Goal: Task Accomplishment & Management: Manage account settings

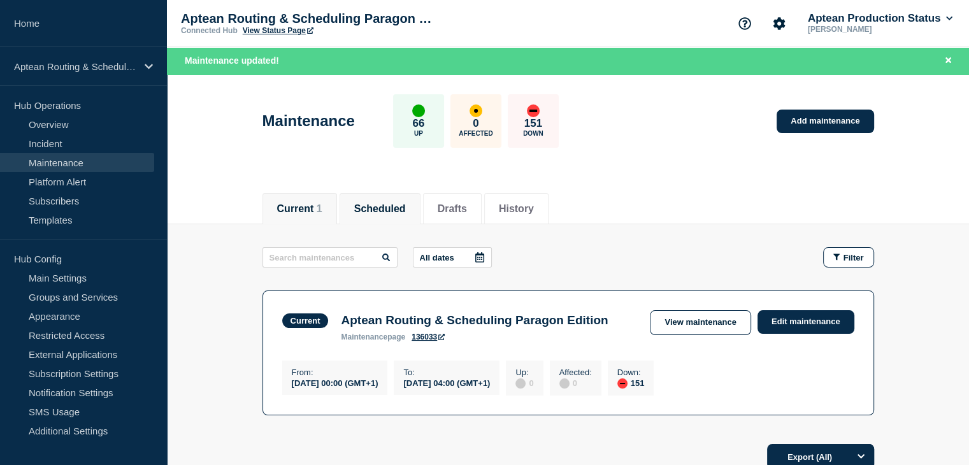
click at [393, 210] on button "Scheduled" at bounding box center [380, 208] width 52 height 11
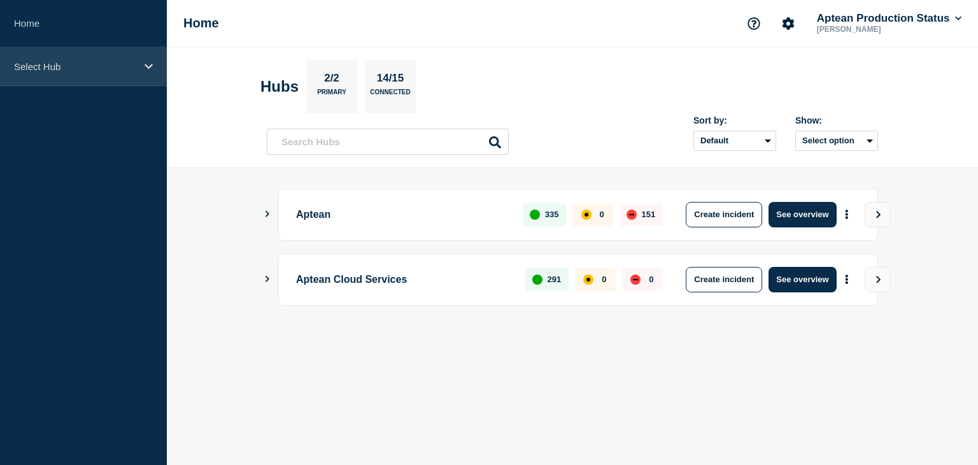
click at [111, 78] on div "Select Hub" at bounding box center [83, 66] width 167 height 39
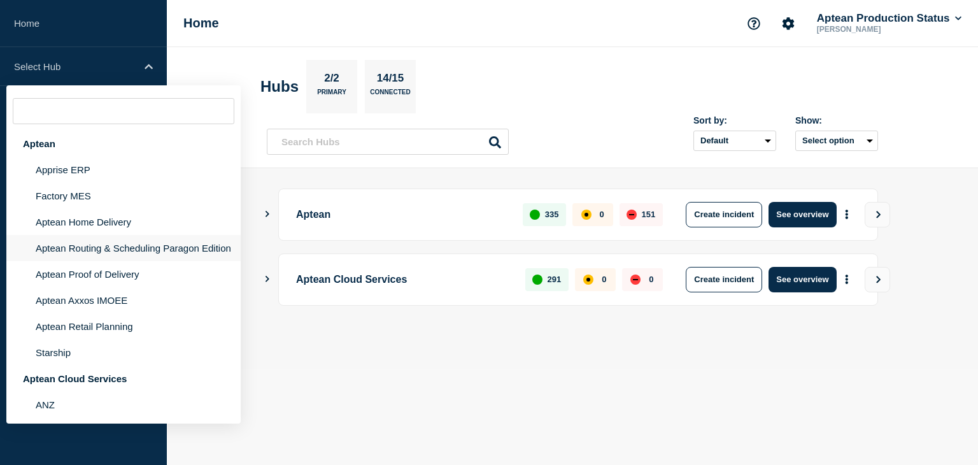
click at [79, 261] on li "Aptean Routing & Scheduling Paragon Edition" at bounding box center [123, 248] width 234 height 26
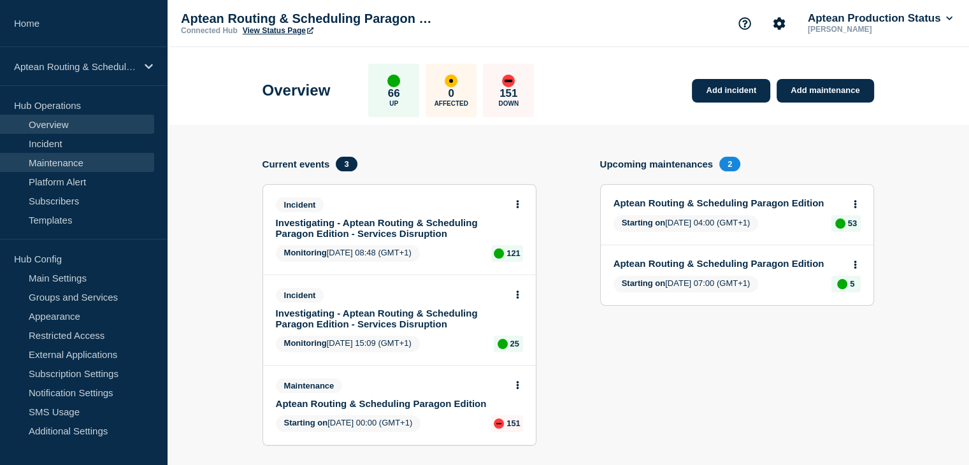
click at [74, 165] on link "Maintenance" at bounding box center [77, 162] width 154 height 19
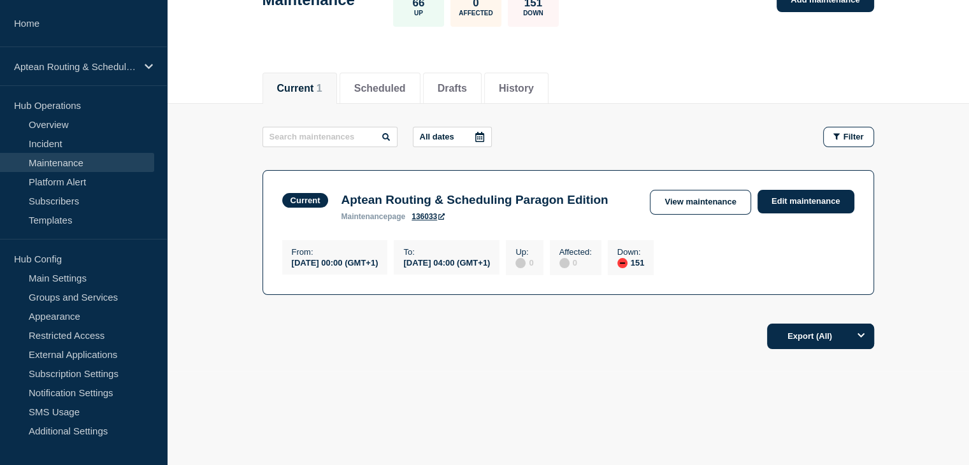
scroll to position [114, 0]
click at [817, 190] on link "Edit maintenance" at bounding box center [805, 202] width 97 height 24
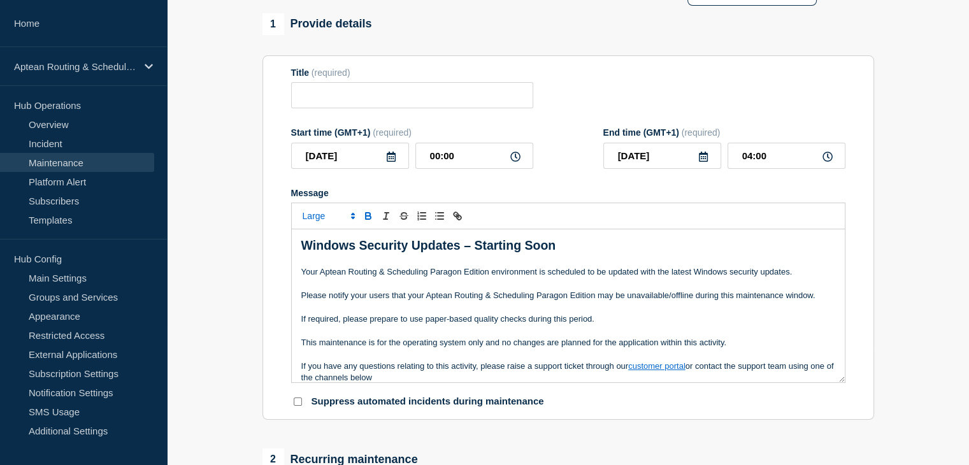
type input "Aptean Routing & Scheduling Paragon Edition"
type input "00:00"
type input "04:00"
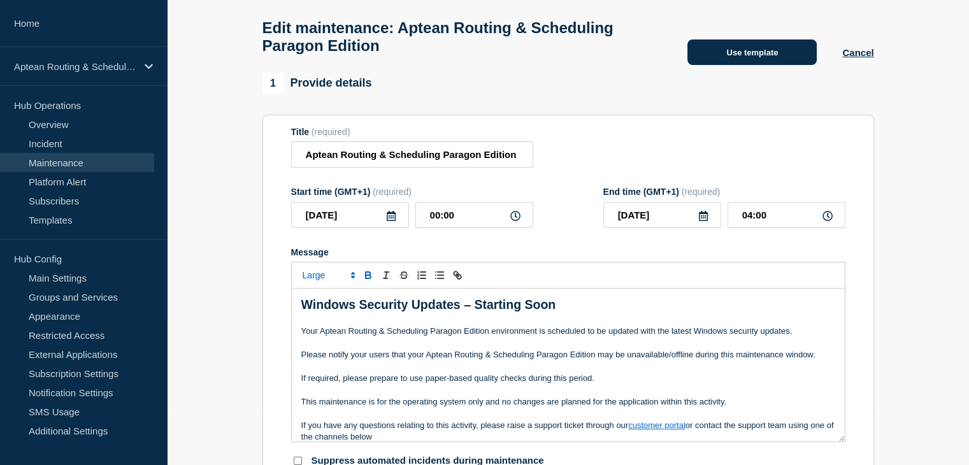
click at [731, 62] on button "Use template" at bounding box center [751, 51] width 129 height 25
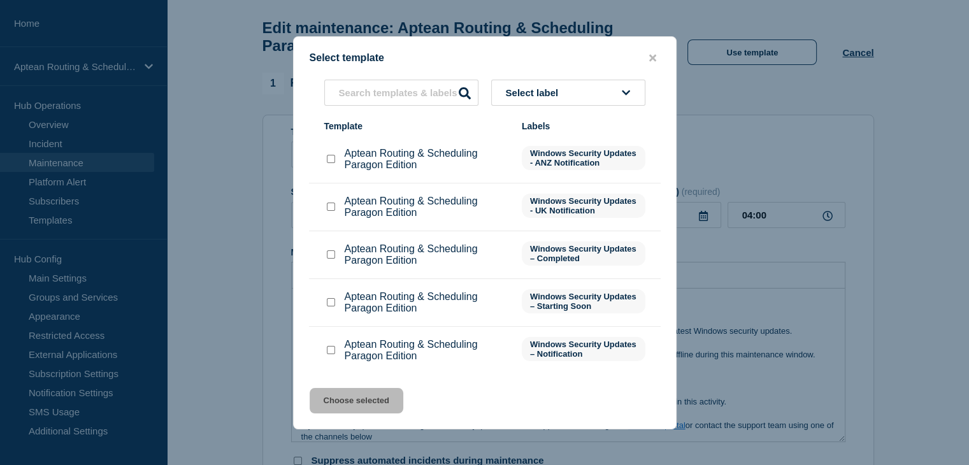
scroll to position [52, 0]
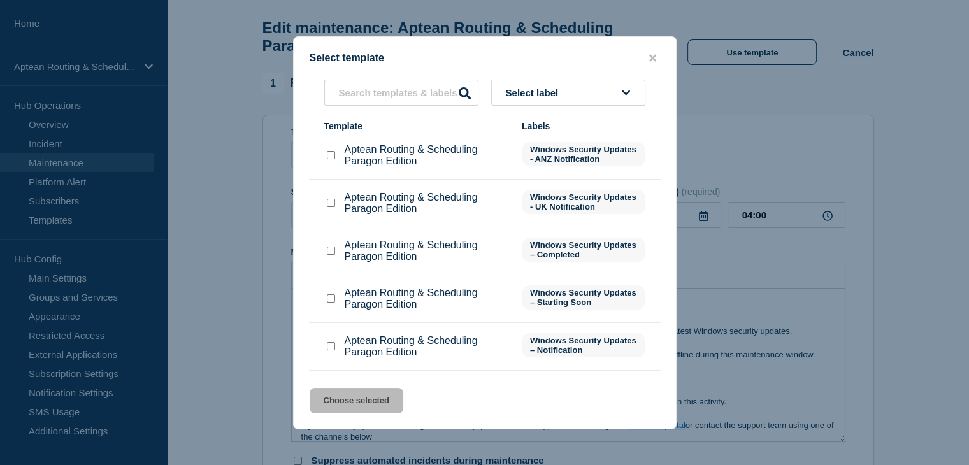
click at [331, 250] on input "Aptean Routing & Scheduling Paragon Edition checkbox" at bounding box center [331, 250] width 8 height 8
checkbox input "true"
click at [370, 401] on button "Choose selected" at bounding box center [357, 400] width 94 height 25
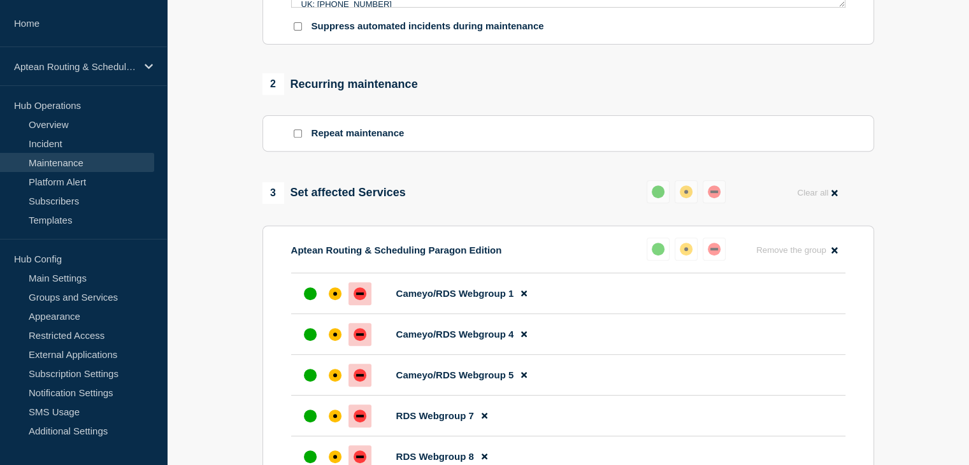
scroll to position [491, 0]
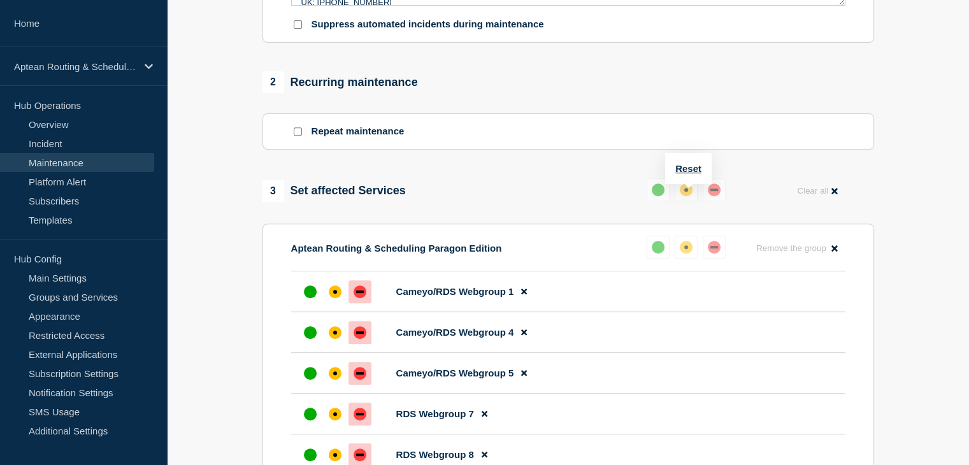
click at [692, 162] on div "Reset" at bounding box center [688, 168] width 46 height 31
click at [687, 169] on button "Reset" at bounding box center [688, 168] width 26 height 11
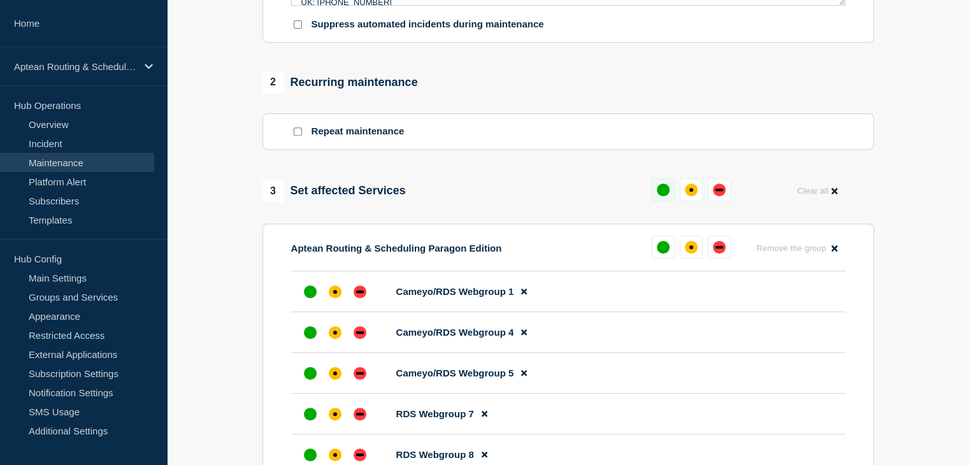
click at [657, 196] on div "up" at bounding box center [663, 189] width 13 height 13
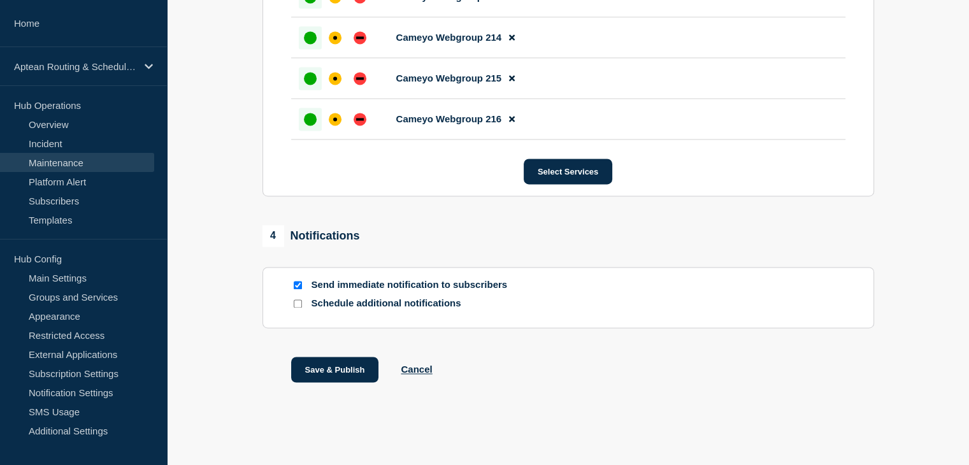
scroll to position [6865, 0]
click at [310, 367] on button "Save & Publish" at bounding box center [335, 369] width 88 height 25
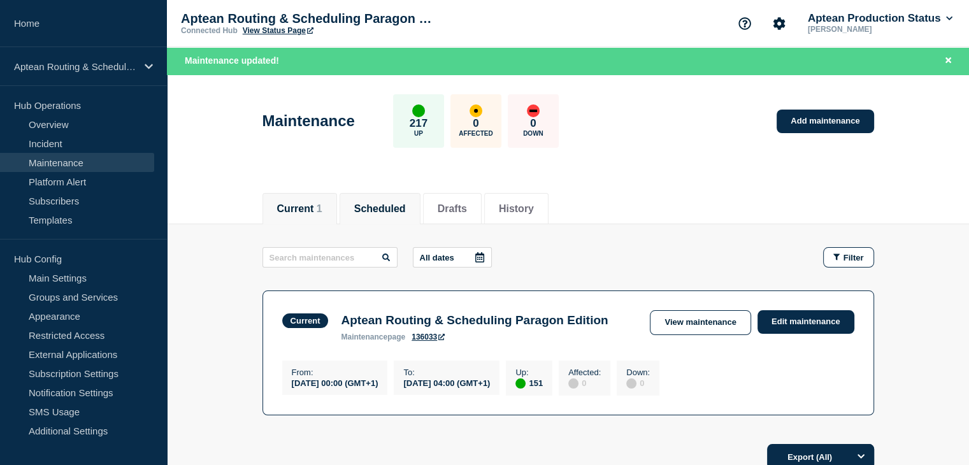
click at [377, 203] on button "Scheduled" at bounding box center [380, 208] width 52 height 11
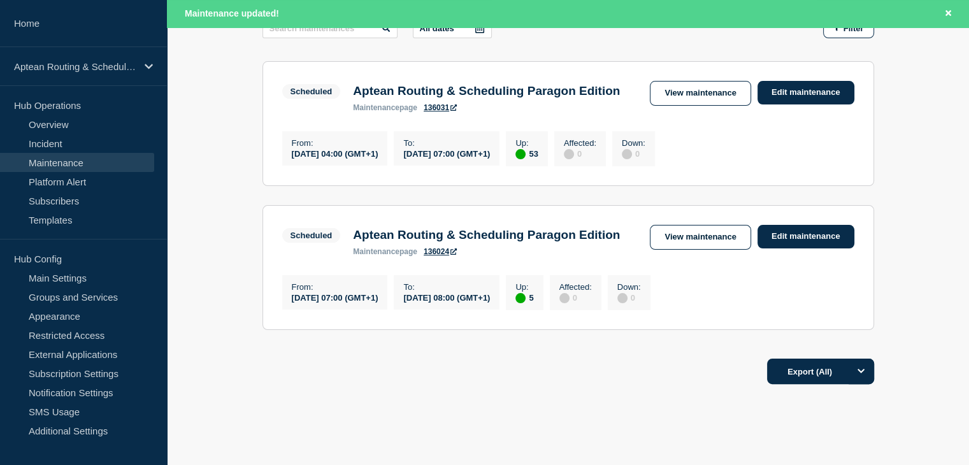
scroll to position [227, 0]
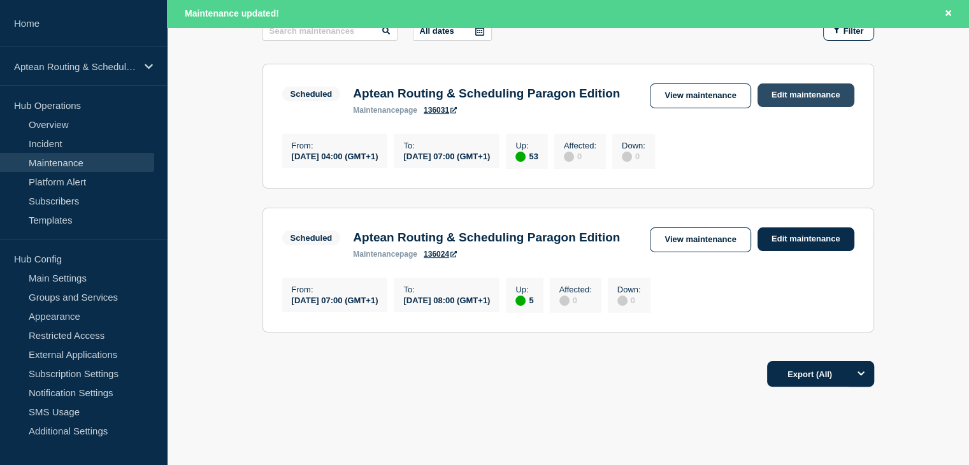
click at [801, 99] on link "Edit maintenance" at bounding box center [805, 95] width 97 height 24
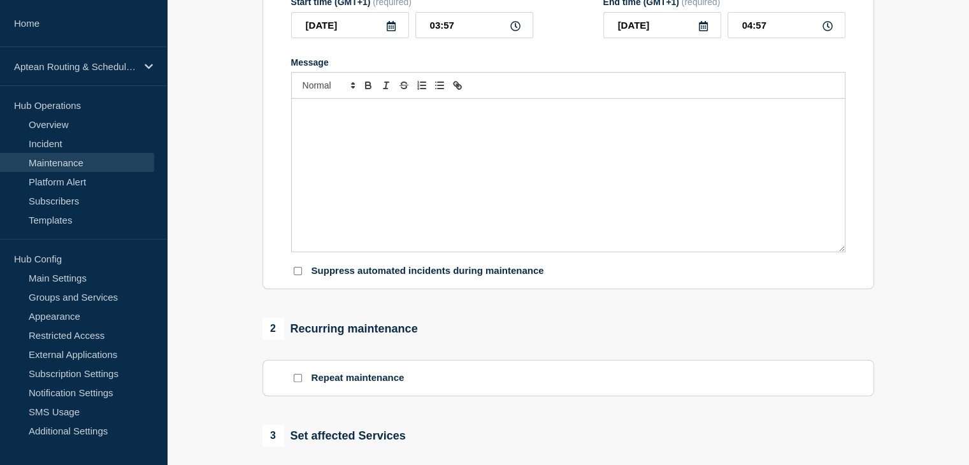
type input "Aptean Routing & Scheduling Paragon Edition"
type input "04:00"
type input "07:00"
checkbox input "true"
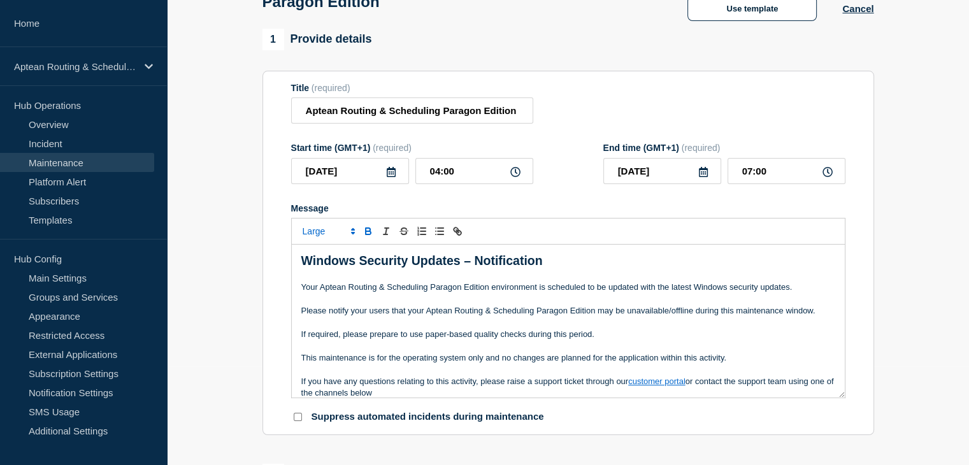
scroll to position [92, 0]
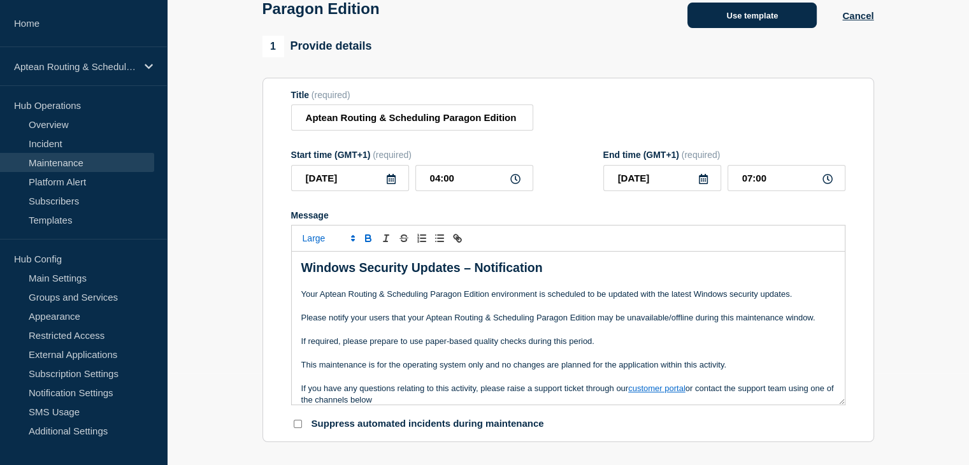
click at [760, 15] on button "Use template" at bounding box center [751, 15] width 129 height 25
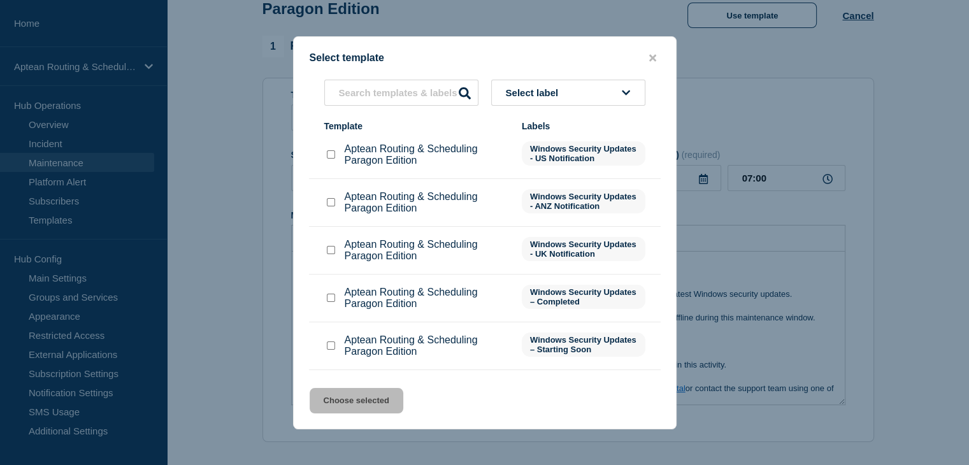
scroll to position [0, 0]
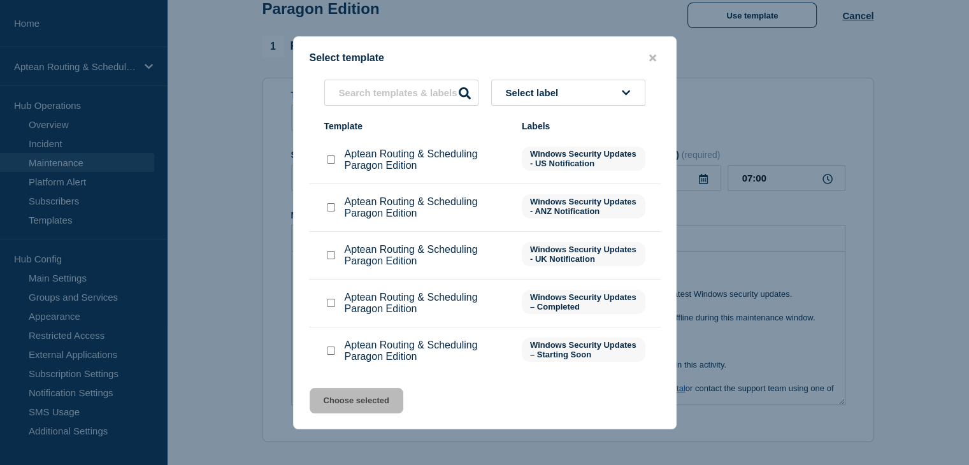
click at [331, 353] on input "Aptean Routing & Scheduling Paragon Edition checkbox" at bounding box center [331, 350] width 8 height 8
checkbox input "true"
click at [369, 399] on button "Choose selected" at bounding box center [357, 400] width 94 height 25
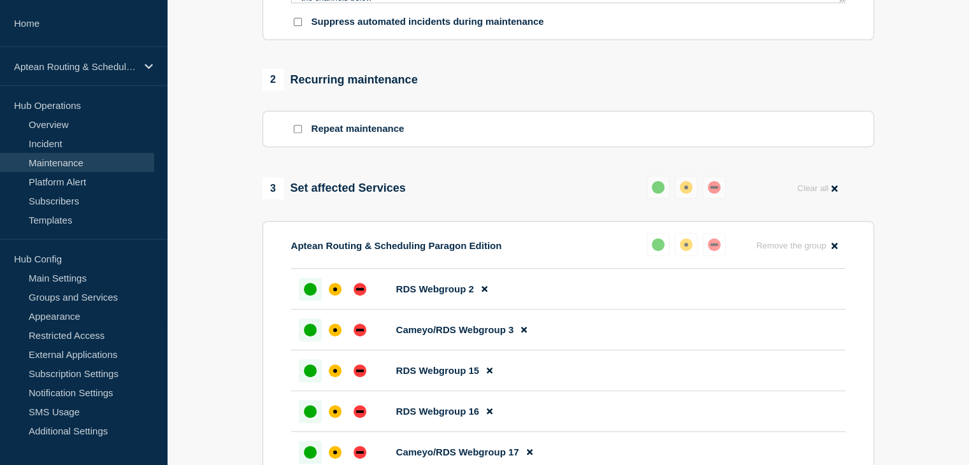
scroll to position [511, 0]
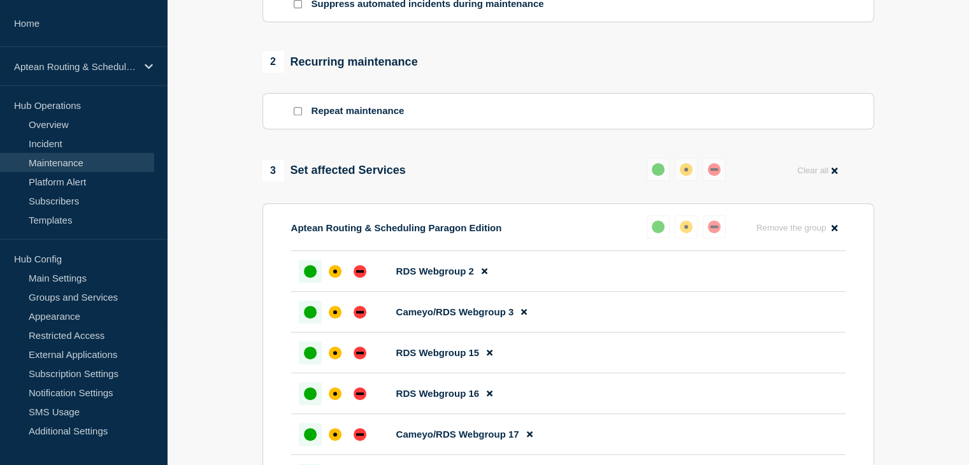
click at [687, 148] on button "Reset" at bounding box center [688, 148] width 26 height 11
click at [718, 175] on div "down" at bounding box center [719, 169] width 13 height 13
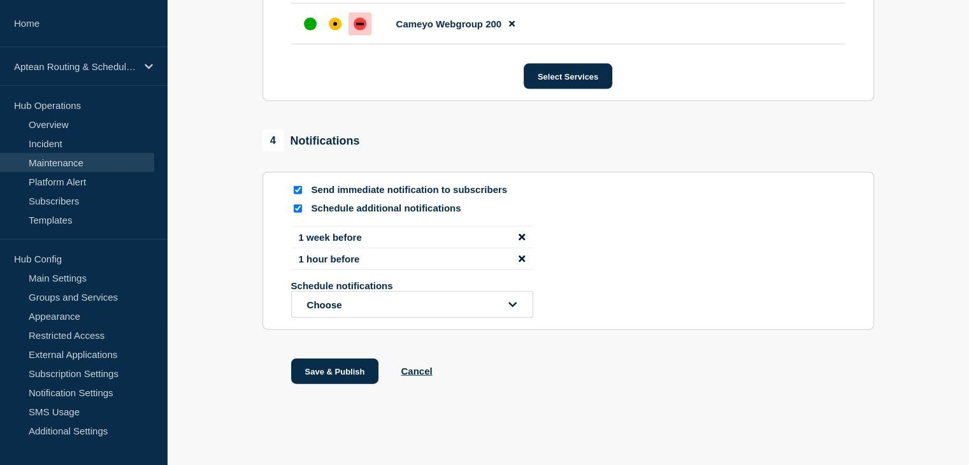
scroll to position [2918, 0]
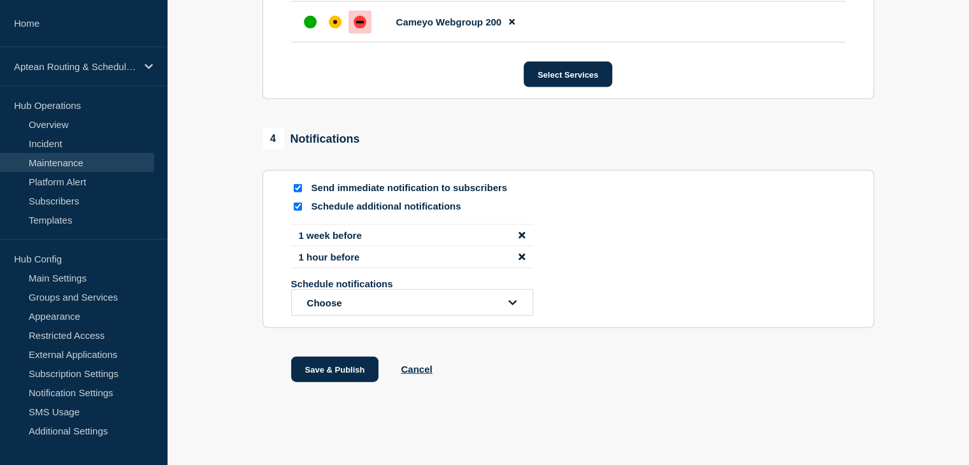
click at [294, 204] on input "Schedule additional notifications" at bounding box center [298, 207] width 8 height 8
checkbox input "false"
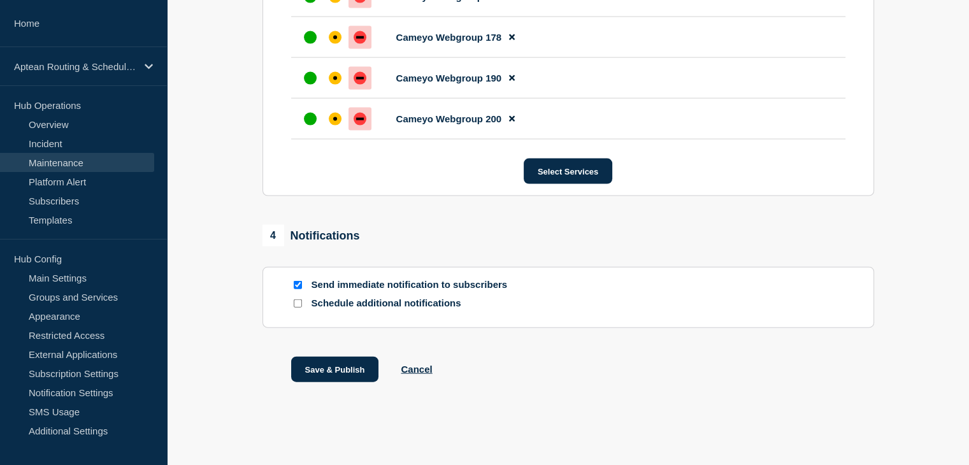
scroll to position [2820, 0]
click at [308, 373] on button "Save & Publish" at bounding box center [335, 369] width 88 height 25
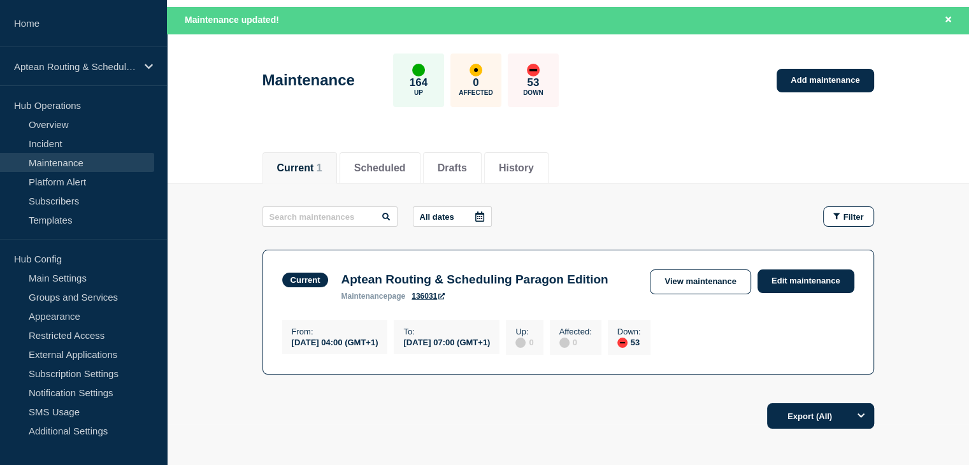
scroll to position [41, 0]
